Goal: Information Seeking & Learning: Learn about a topic

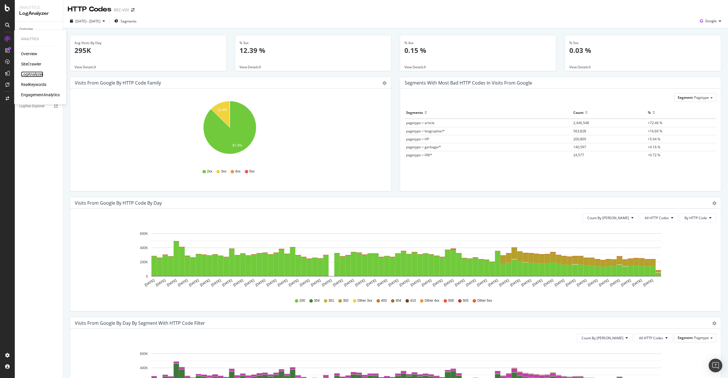
click at [37, 73] on div "LogAnalyzer" at bounding box center [32, 74] width 22 height 6
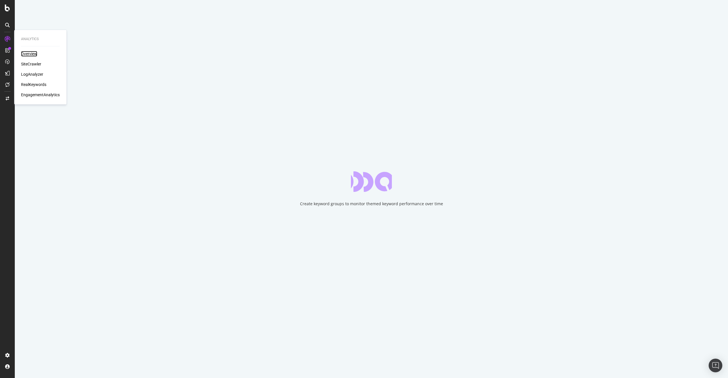
click at [36, 56] on div "Overview" at bounding box center [29, 54] width 16 height 6
click at [34, 64] on div "SiteCrawler" at bounding box center [31, 64] width 20 height 6
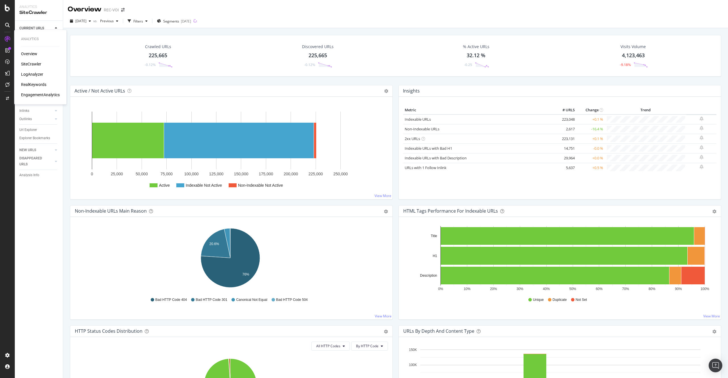
click at [3, 36] on div at bounding box center [7, 38] width 9 height 9
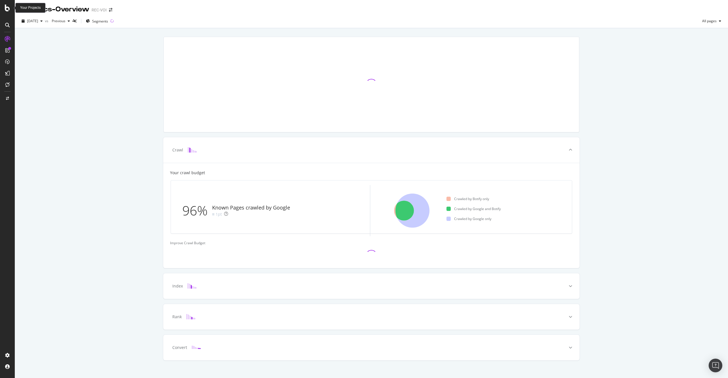
click at [11, 3] on div at bounding box center [7, 189] width 15 height 378
click at [8, 6] on icon at bounding box center [7, 8] width 5 height 7
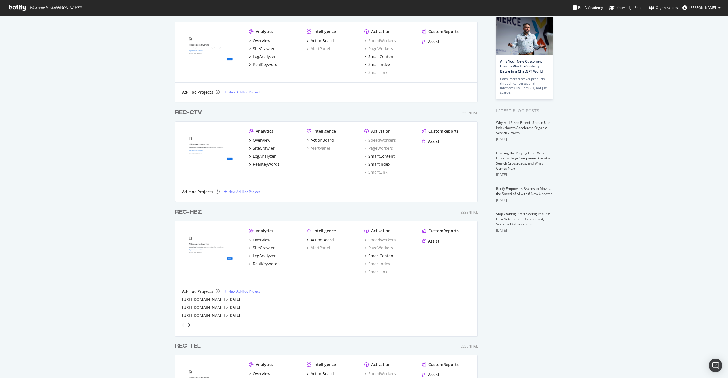
scroll to position [620, 303]
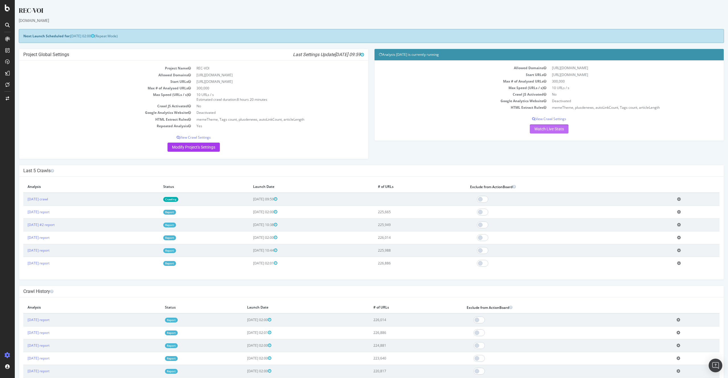
click at [541, 129] on link "Watch Live Stats" at bounding box center [549, 128] width 39 height 9
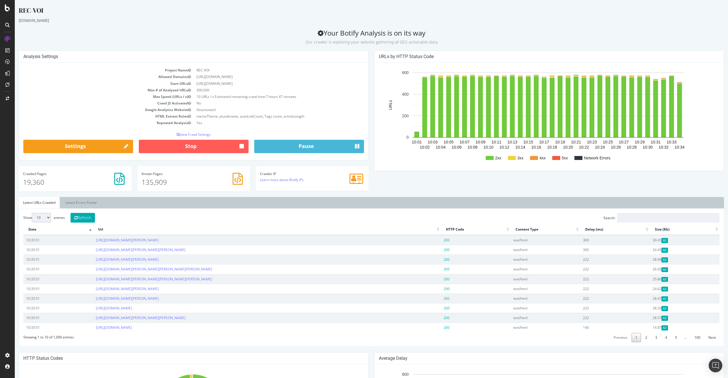
click at [351, 61] on div "Analysis Settings" at bounding box center [193, 57] width 349 height 12
click at [88, 221] on button "Refresh" at bounding box center [82, 218] width 24 height 10
click at [142, 202] on ul "Latest URLs Crawled Latest Errors Found" at bounding box center [371, 202] width 705 height 11
click at [94, 214] on button "Refresh" at bounding box center [82, 218] width 24 height 10
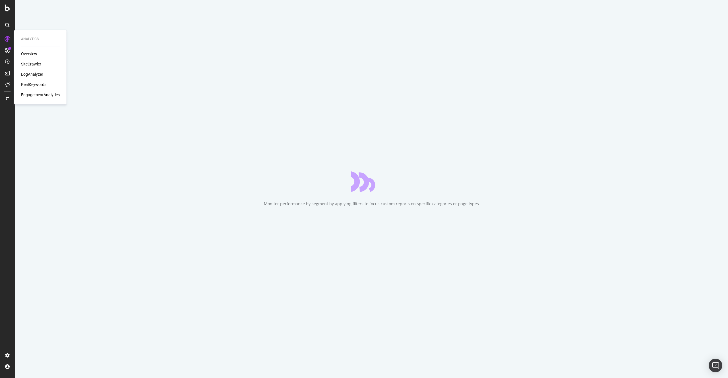
click at [33, 74] on div "LogAnalyzer" at bounding box center [32, 74] width 22 height 6
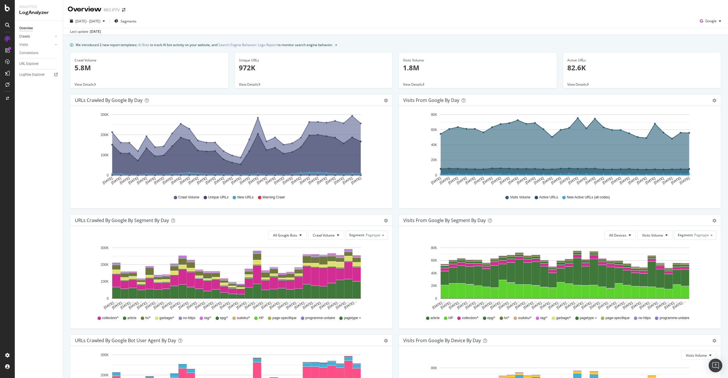
click at [51, 38] on div at bounding box center [50, 37] width 6 height 6
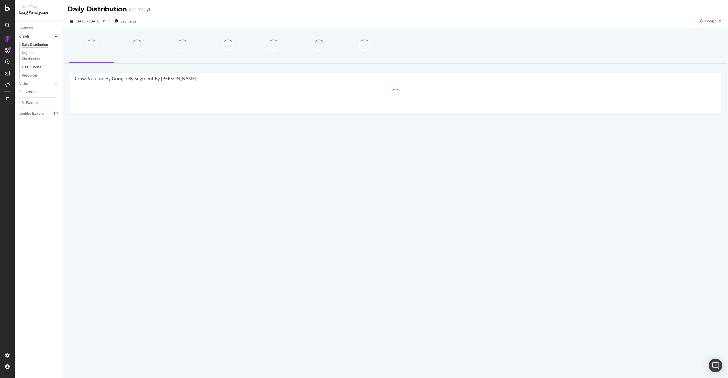
click at [34, 67] on div "HTTP Codes" at bounding box center [31, 67] width 19 height 6
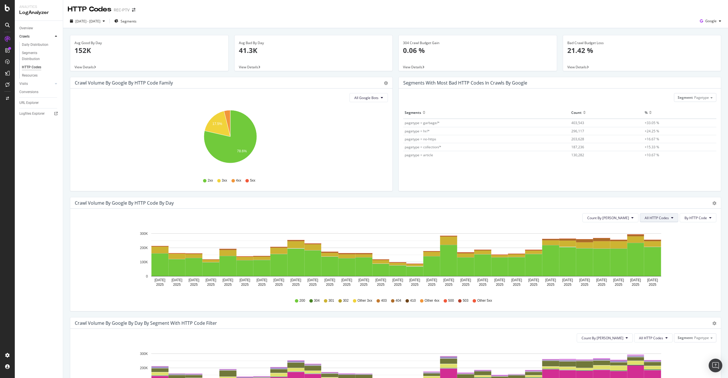
click at [649, 216] on span "All HTTP Codes" at bounding box center [656, 217] width 24 height 5
click at [689, 244] on icon "Jul 13 2025 Jul 14 2025 Jul 15 2025 Jul 16 2025 Jul 17 2025 Jul 18 2025 Jul 19 …" at bounding box center [393, 260] width 637 height 66
click at [661, 213] on button "All HTTP Codes" at bounding box center [659, 217] width 38 height 9
click at [661, 240] on span "Good HTTP Codes" at bounding box center [655, 239] width 29 height 5
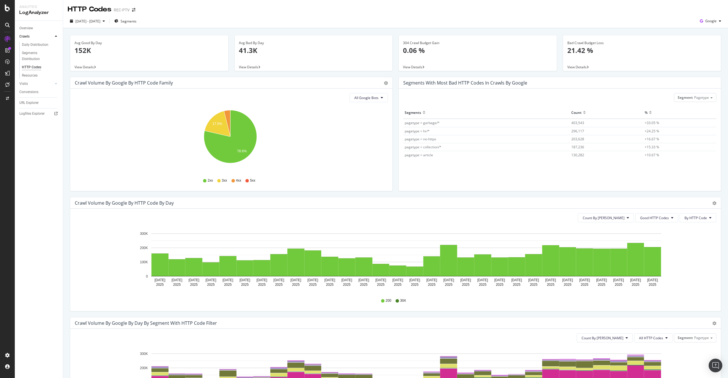
click at [655, 222] on span "Good HTTP Codes" at bounding box center [656, 217] width 43 height 9
click at [648, 219] on span "Good HTTP Codes" at bounding box center [654, 217] width 29 height 5
click at [655, 261] on span "3xx family" at bounding box center [650, 260] width 29 height 5
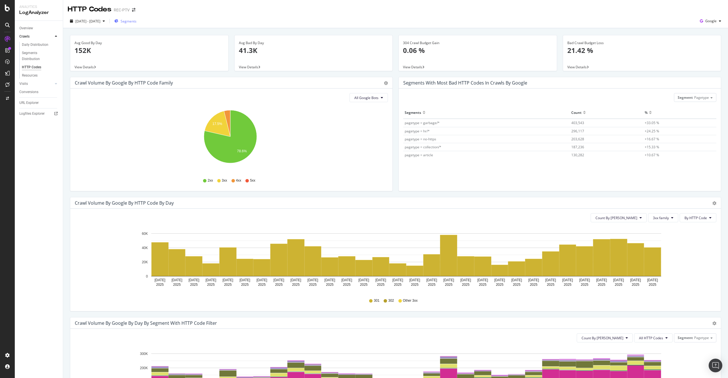
click at [136, 22] on span "Segments" at bounding box center [129, 21] width 16 height 5
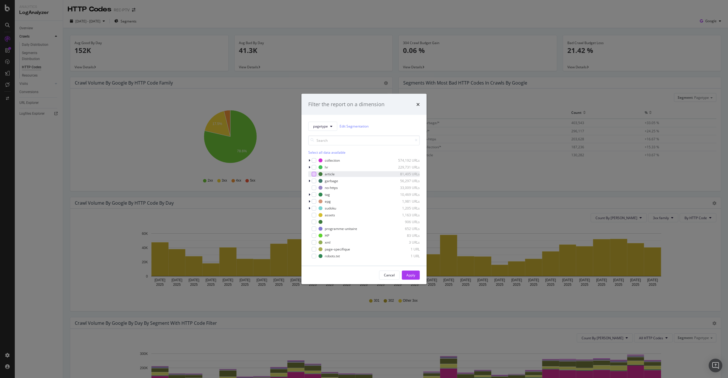
click at [314, 174] on div "modal" at bounding box center [314, 173] width 5 height 5
click at [409, 271] on div "Apply" at bounding box center [410, 274] width 9 height 9
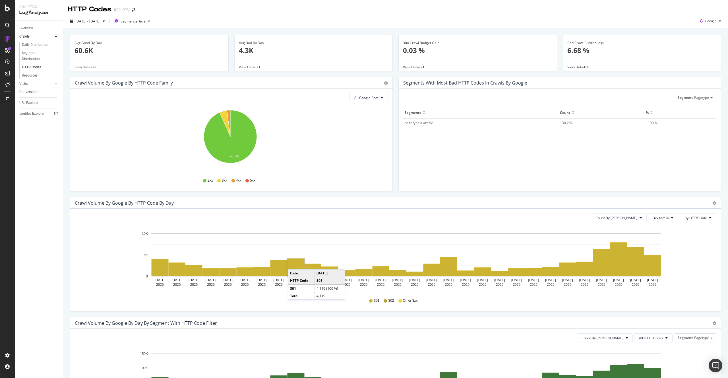
click at [293, 263] on rect "A chart." at bounding box center [295, 266] width 17 height 17
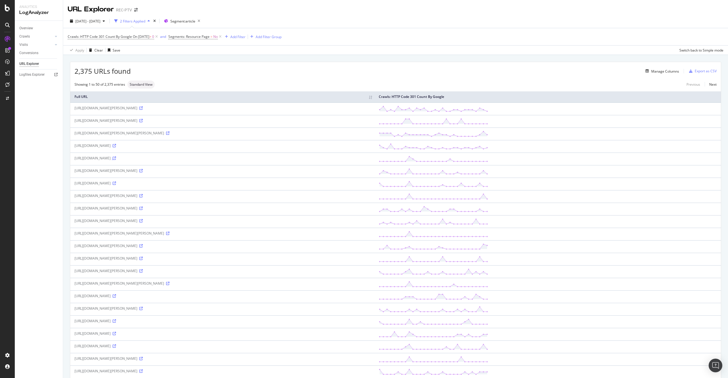
click at [116, 158] on icon at bounding box center [114, 157] width 3 height 3
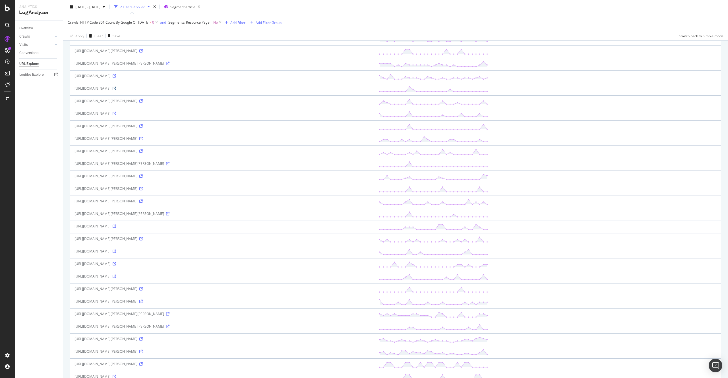
scroll to position [157, 0]
click at [143, 250] on icon at bounding box center [140, 250] width 3 height 3
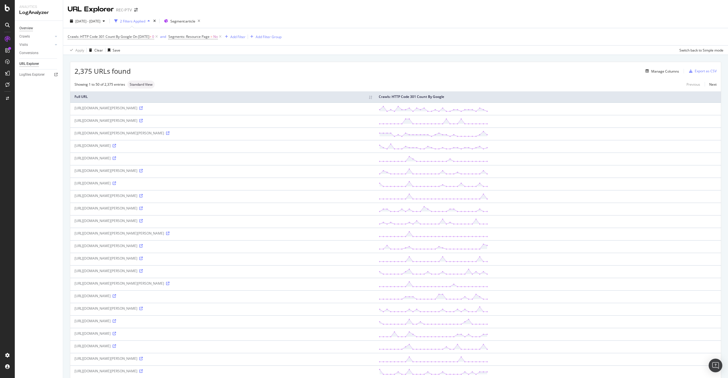
click at [26, 25] on div "Overview" at bounding box center [26, 28] width 14 height 6
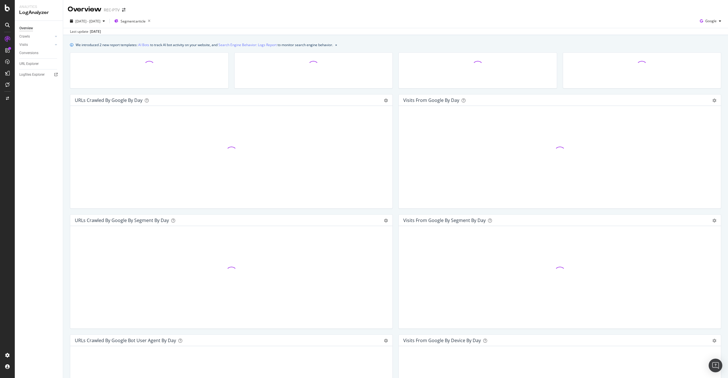
click at [35, 15] on div "LogAnalyzer" at bounding box center [38, 12] width 39 height 7
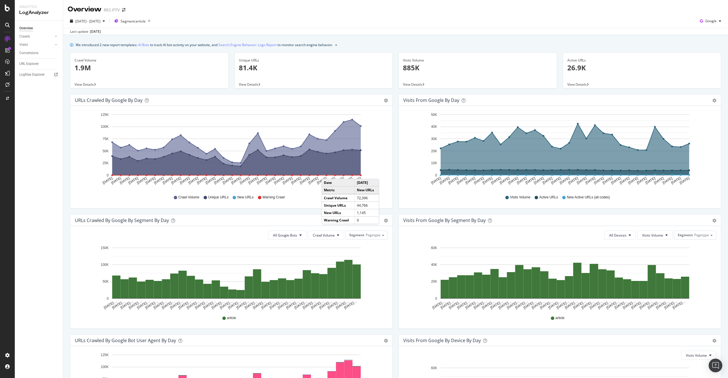
click at [327, 173] on icon "A chart." at bounding box center [236, 163] width 248 height 26
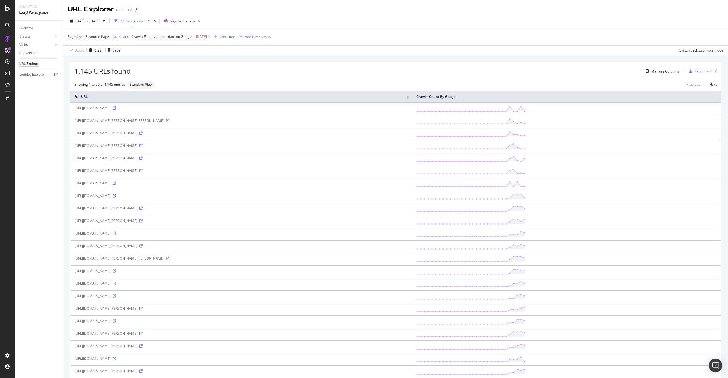
click at [143, 133] on icon at bounding box center [140, 132] width 3 height 3
click at [32, 31] on div "Overview" at bounding box center [40, 28] width 43 height 8
click at [31, 29] on div "Overview" at bounding box center [26, 28] width 14 height 6
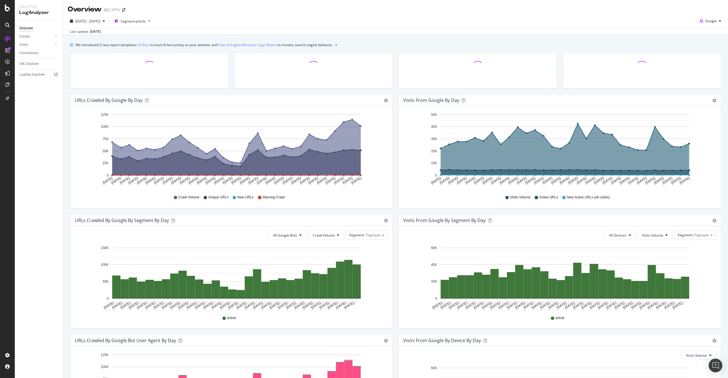
click at [101, 10] on div "Overview REC-PTV" at bounding box center [99, 10] width 63 height 10
click at [124, 9] on icon "arrow-right-arrow-left" at bounding box center [123, 10] width 3 height 4
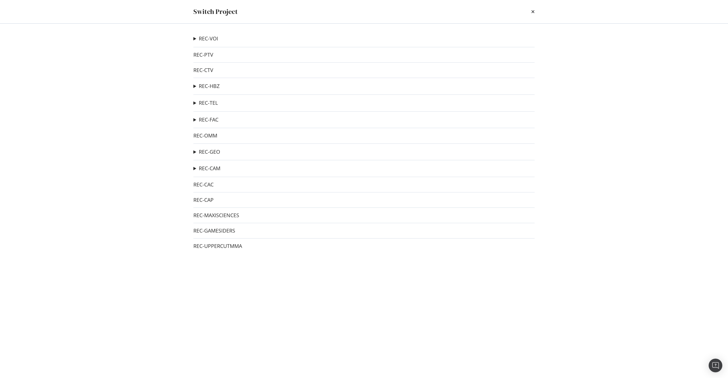
click at [528, 10] on div "Switch Project" at bounding box center [363, 12] width 341 height 10
click at [196, 39] on summary "REC-VOI" at bounding box center [205, 38] width 25 height 7
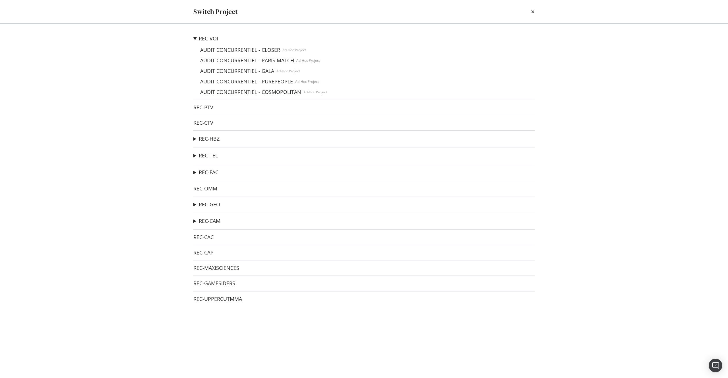
click at [530, 12] on div "Switch Project" at bounding box center [363, 12] width 341 height 10
click at [535, 11] on div "Switch Project" at bounding box center [364, 11] width 364 height 23
click at [532, 12] on icon "times" at bounding box center [532, 11] width 3 height 5
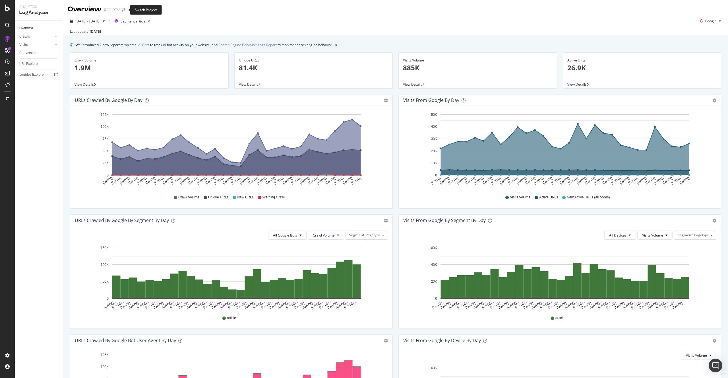
click at [124, 11] on icon "arrow-right-arrow-left" at bounding box center [123, 10] width 3 height 4
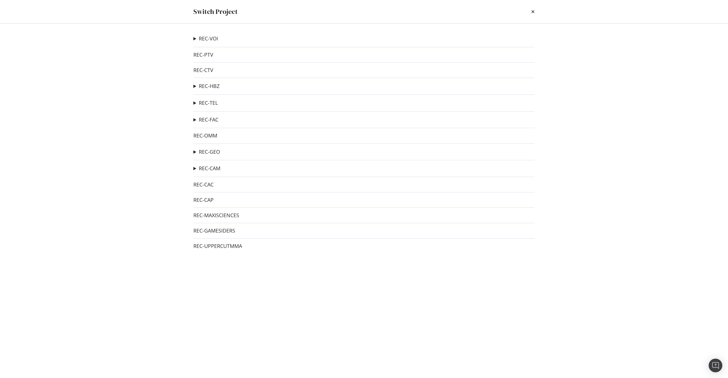
click at [193, 40] on summary "REC-VOI" at bounding box center [205, 38] width 25 height 7
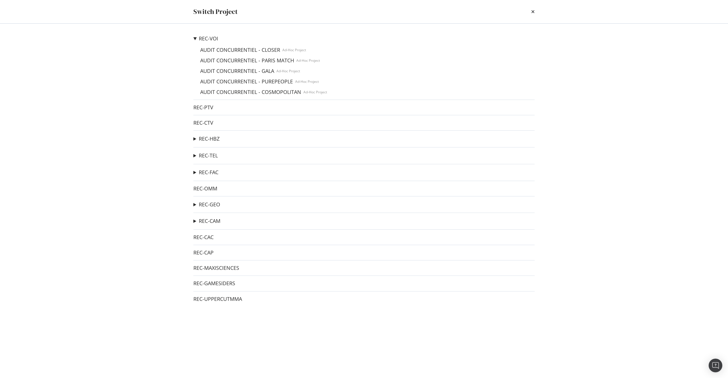
click at [194, 139] on summary "REC-HBZ" at bounding box center [206, 138] width 26 height 7
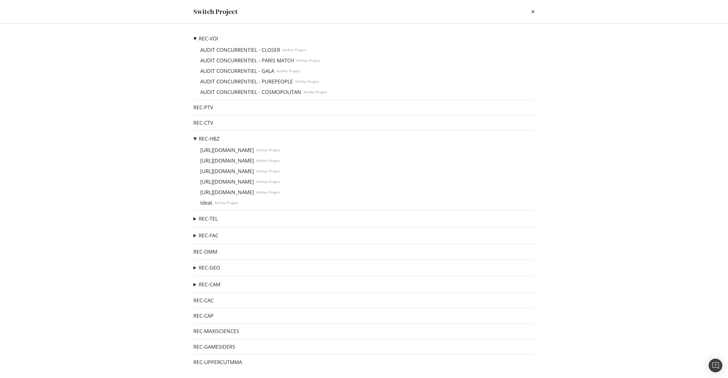
click at [195, 139] on summary "REC-HBZ" at bounding box center [236, 138] width 86 height 7
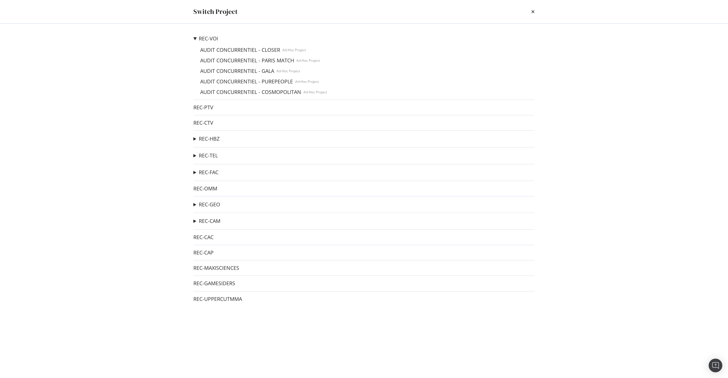
click at [530, 9] on div "Switch Project" at bounding box center [363, 12] width 341 height 10
click at [531, 10] on icon "times" at bounding box center [532, 11] width 3 height 5
